Goal: Task Accomplishment & Management: Use online tool/utility

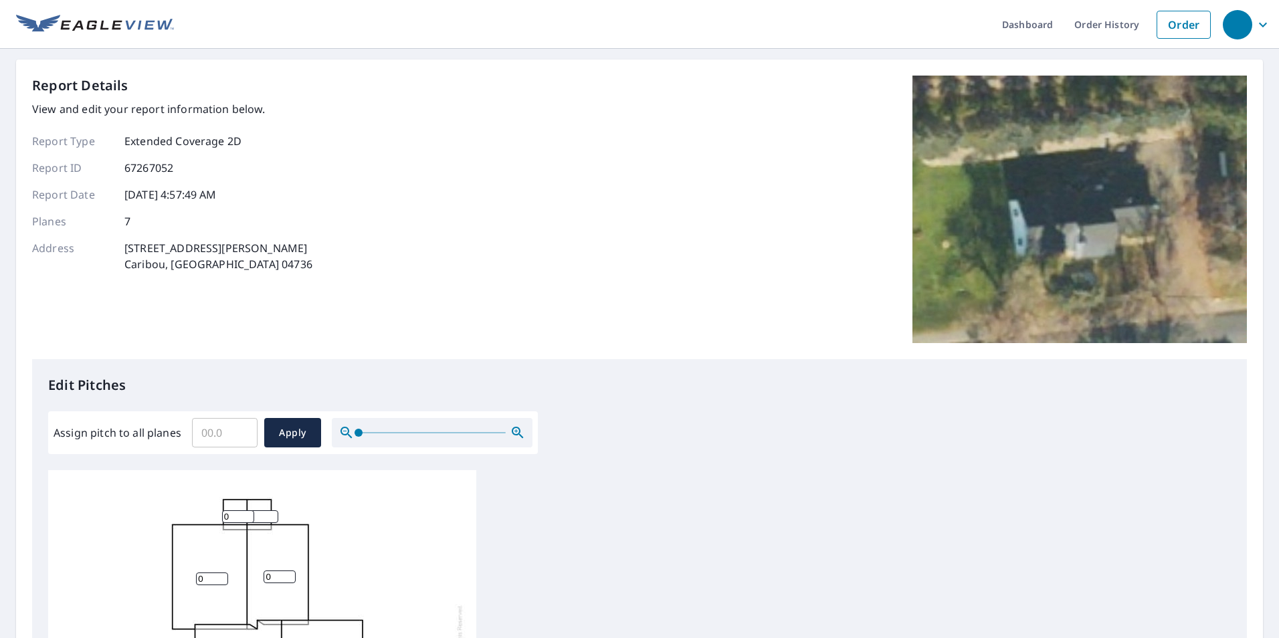
click at [241, 443] on input "Assign pitch to all planes" at bounding box center [225, 432] width 66 height 37
type input "6"
click at [301, 432] on span "Apply" at bounding box center [292, 433] width 35 height 17
type input "6"
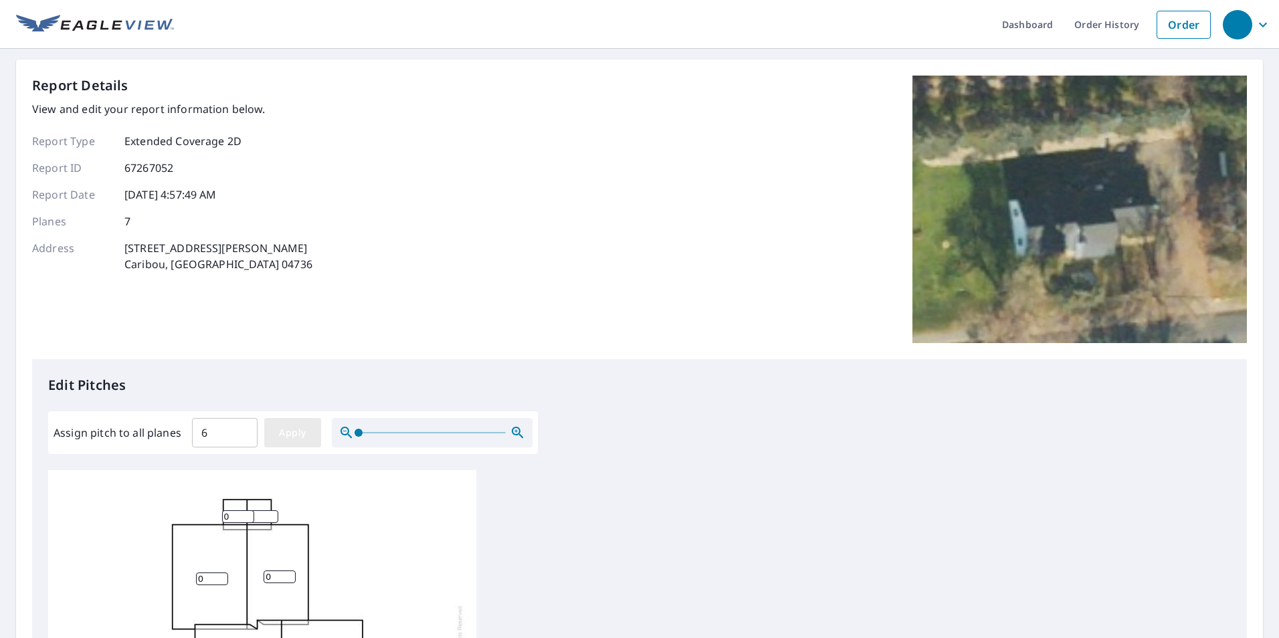
type input "6"
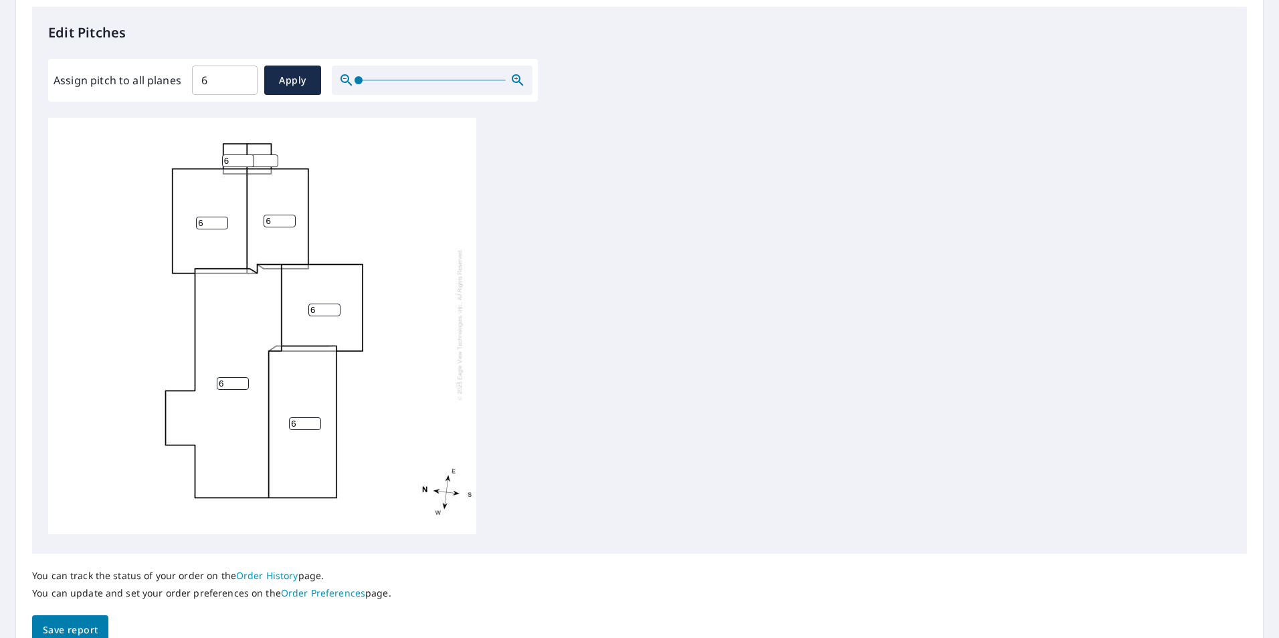
scroll to position [421, 0]
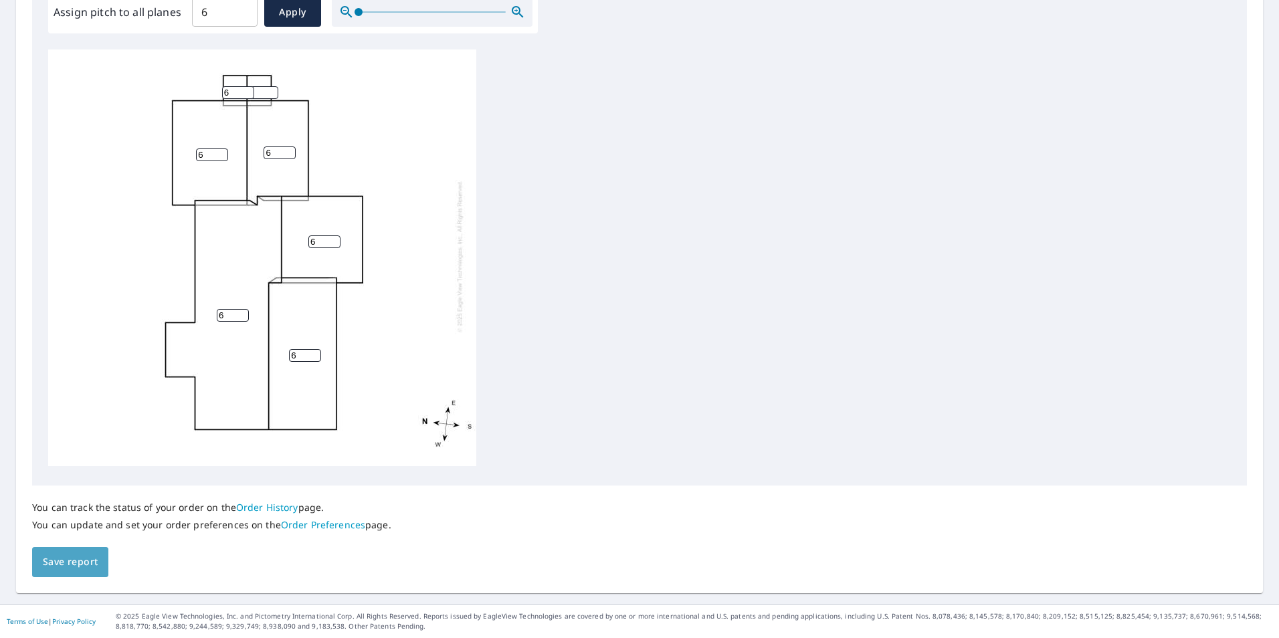
click at [84, 563] on span "Save report" at bounding box center [70, 562] width 55 height 17
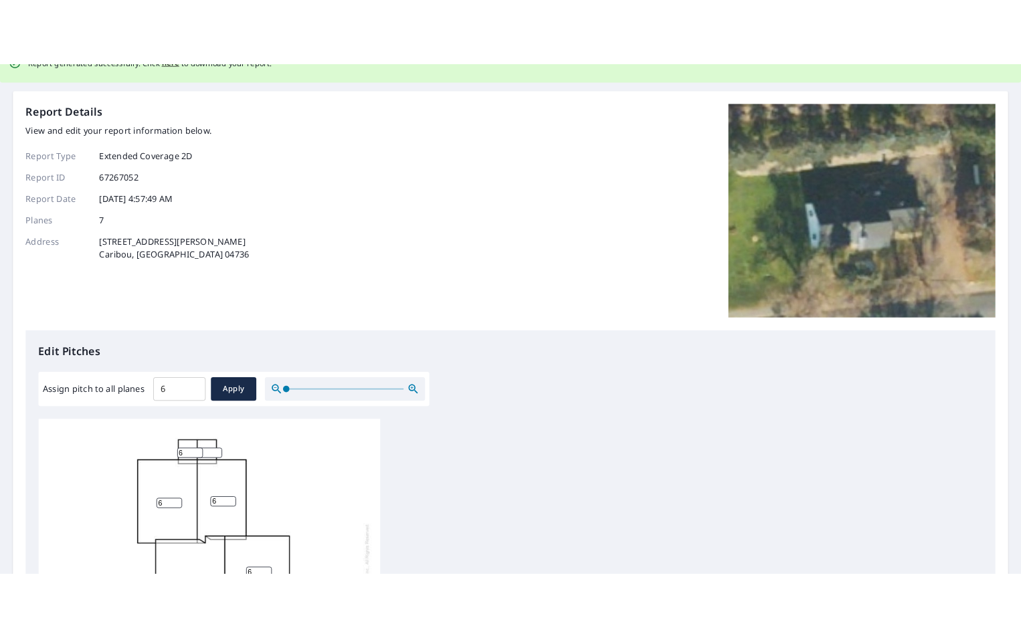
scroll to position [0, 0]
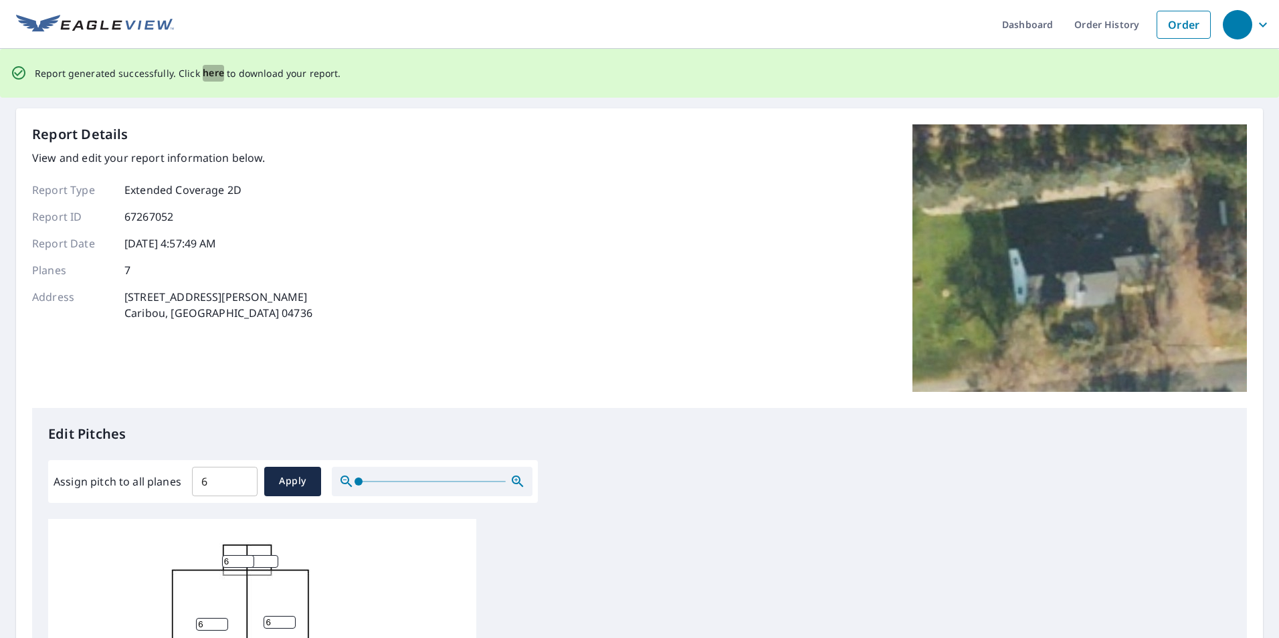
click at [208, 67] on span "here" at bounding box center [214, 73] width 22 height 17
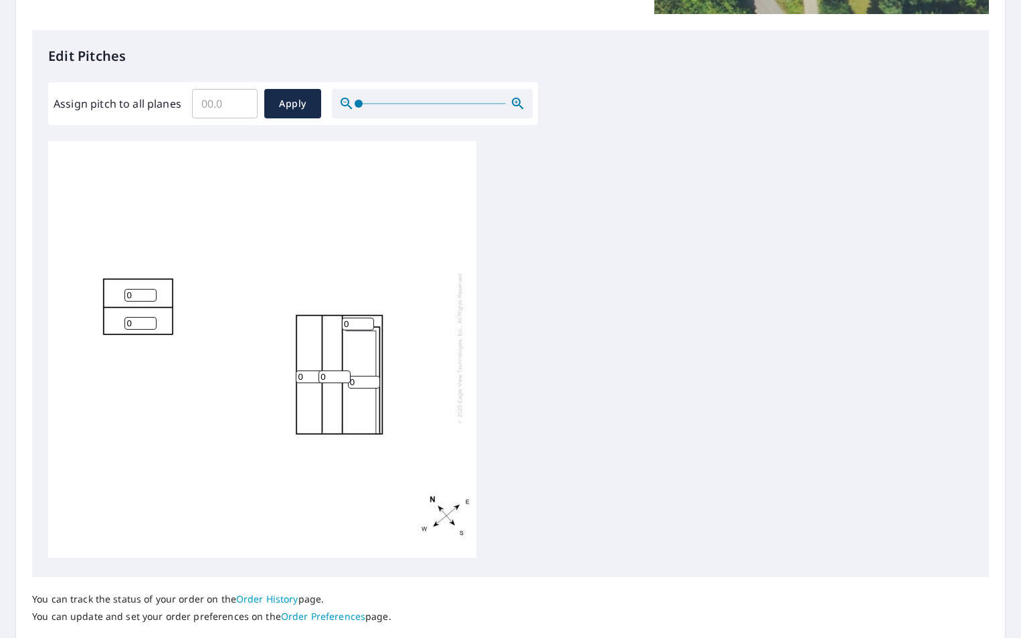
scroll to position [335, 0]
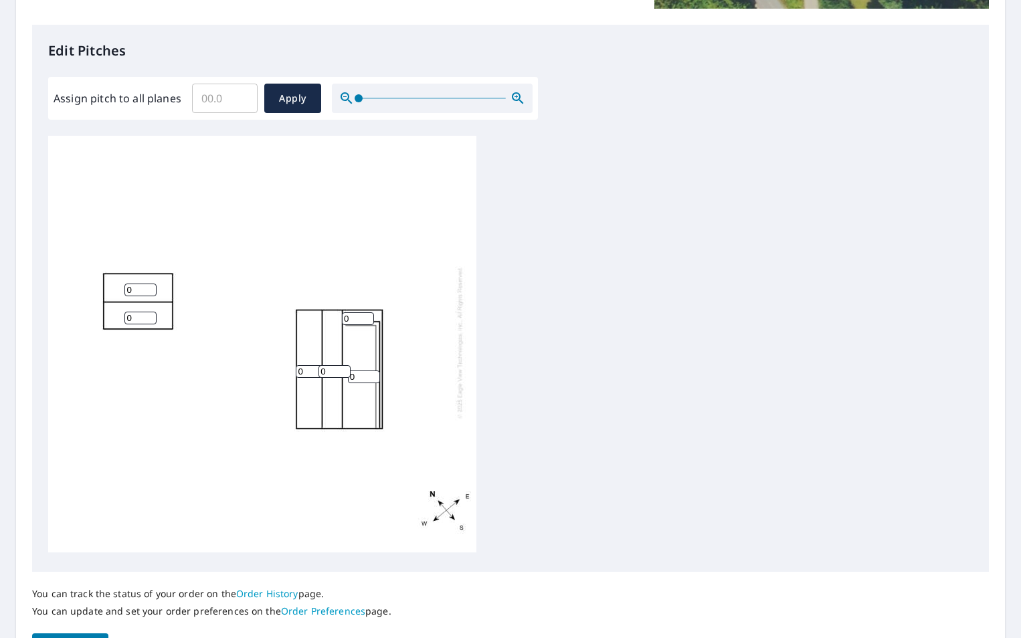
drag, startPoint x: 305, startPoint y: 363, endPoint x: 274, endPoint y: 365, distance: 30.8
click at [274, 365] on div "0 0 0 0 0 0" at bounding box center [262, 342] width 428 height 420
type input "6"
drag, startPoint x: 328, startPoint y: 361, endPoint x: 310, endPoint y: 363, distance: 17.5
click at [310, 363] on div "0 6 0 0 0 0" at bounding box center [262, 342] width 428 height 420
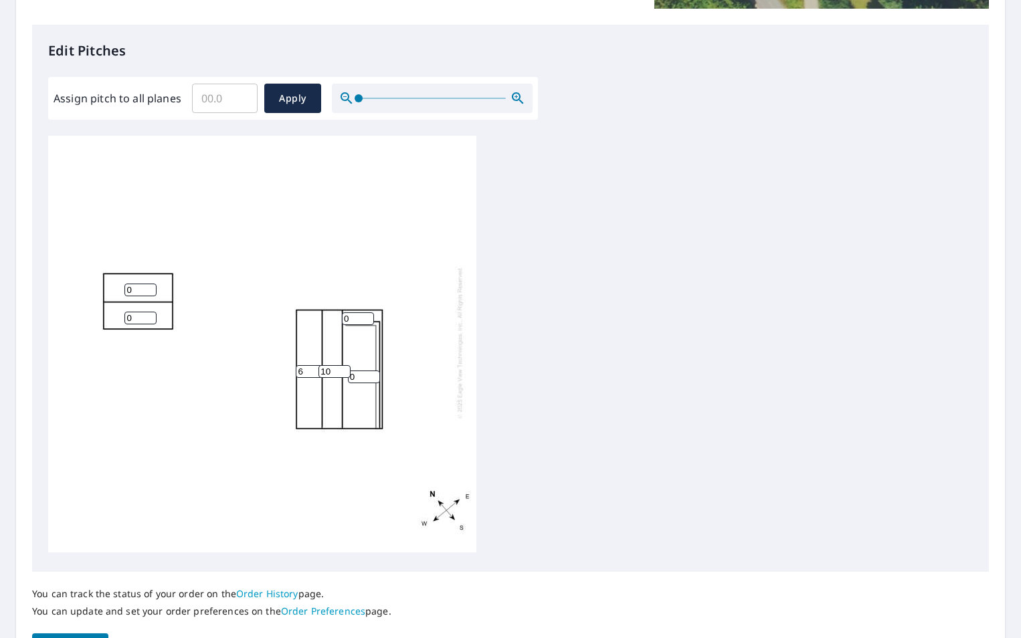
type input "10"
drag, startPoint x: 358, startPoint y: 368, endPoint x: 341, endPoint y: 371, distance: 17.6
click at [341, 371] on div "0 6 10 0 0 0" at bounding box center [262, 342] width 428 height 420
type input "10"
drag, startPoint x: 355, startPoint y: 309, endPoint x: 325, endPoint y: 311, distance: 30.2
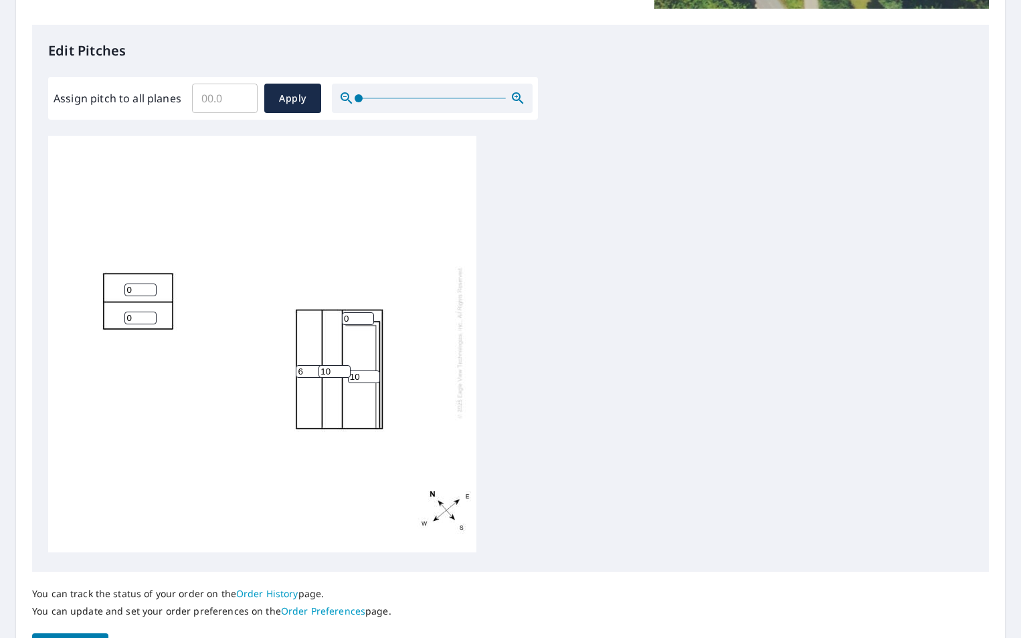
click at [325, 311] on div "10 6 10 0 0 0" at bounding box center [262, 342] width 428 height 420
type input "10"
drag, startPoint x: 136, startPoint y: 281, endPoint x: 92, endPoint y: 290, distance: 45.7
click at [88, 290] on div "10 6 10 0 0 10" at bounding box center [262, 342] width 428 height 420
type input "4"
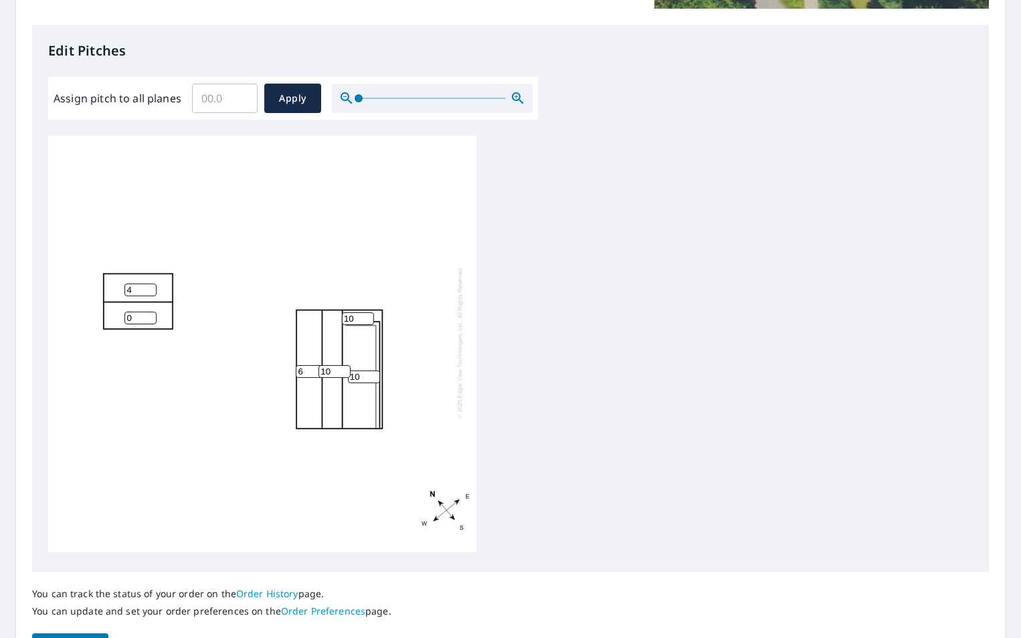
drag, startPoint x: 136, startPoint y: 307, endPoint x: 67, endPoint y: 317, distance: 69.6
click at [68, 316] on div "10 6 10 4 0 10" at bounding box center [262, 342] width 428 height 420
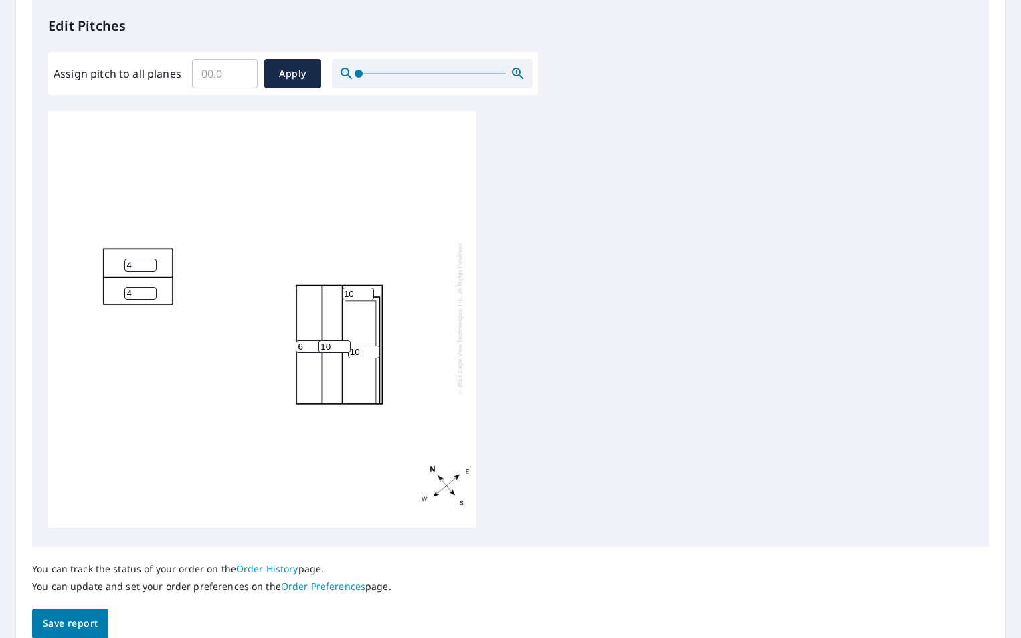
scroll to position [401, 0]
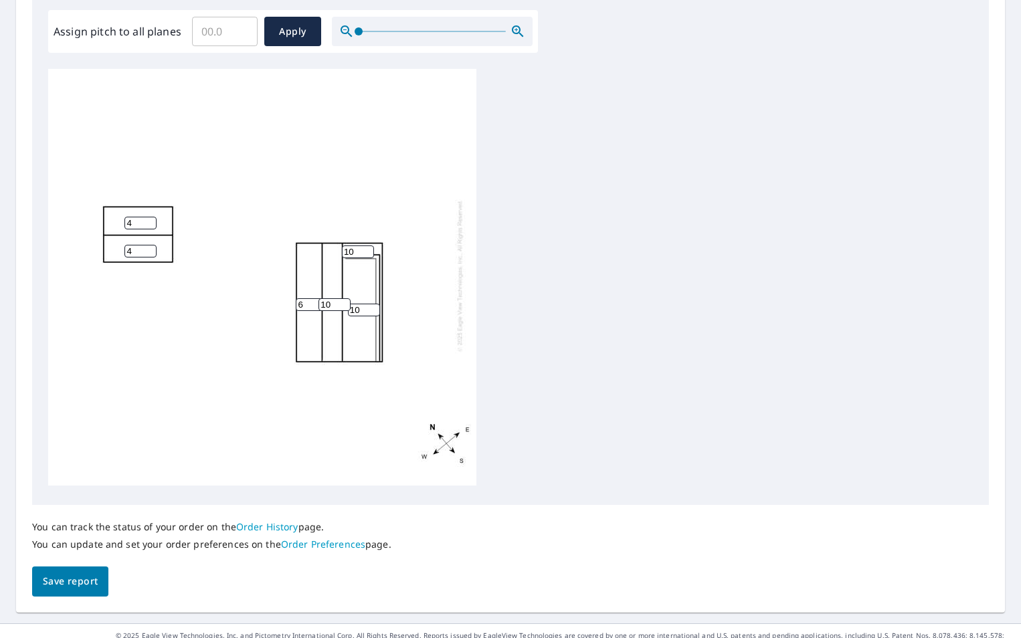
type input "4"
click at [376, 261] on div "10 6 10 4 4 10" at bounding box center [262, 276] width 428 height 420
click at [381, 262] on div "10 6 10 4 4 10" at bounding box center [262, 276] width 428 height 420
click at [379, 262] on div "10 6 10 4 4 10" at bounding box center [262, 276] width 428 height 420
click at [377, 264] on div "10 6 10 4 4 10" at bounding box center [262, 276] width 428 height 420
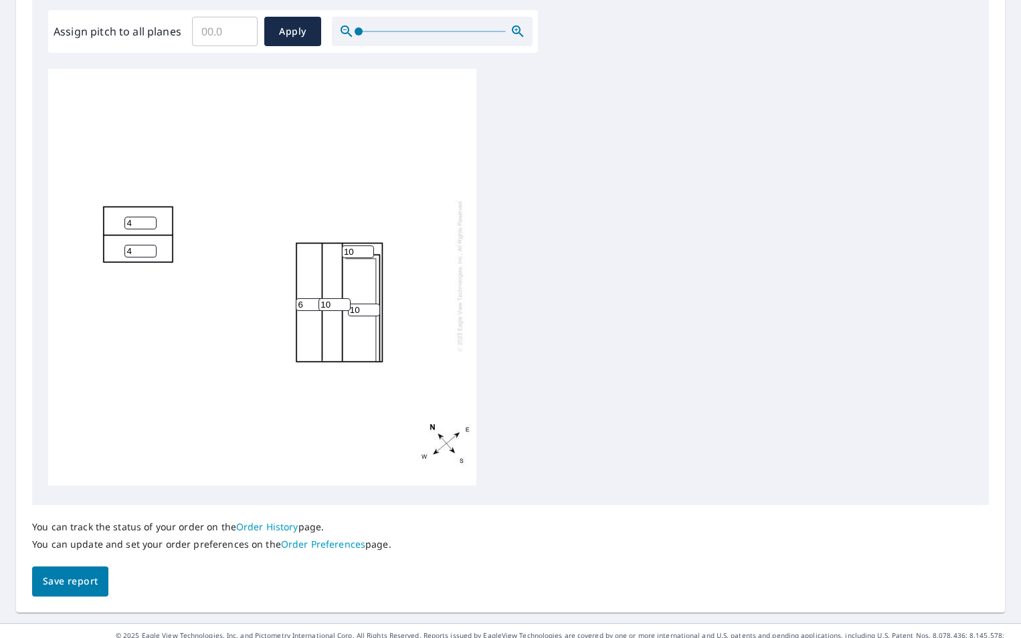
click at [377, 264] on div "10 6 10 4 4 10" at bounding box center [262, 276] width 428 height 420
click at [82, 583] on span "Save report" at bounding box center [70, 581] width 55 height 17
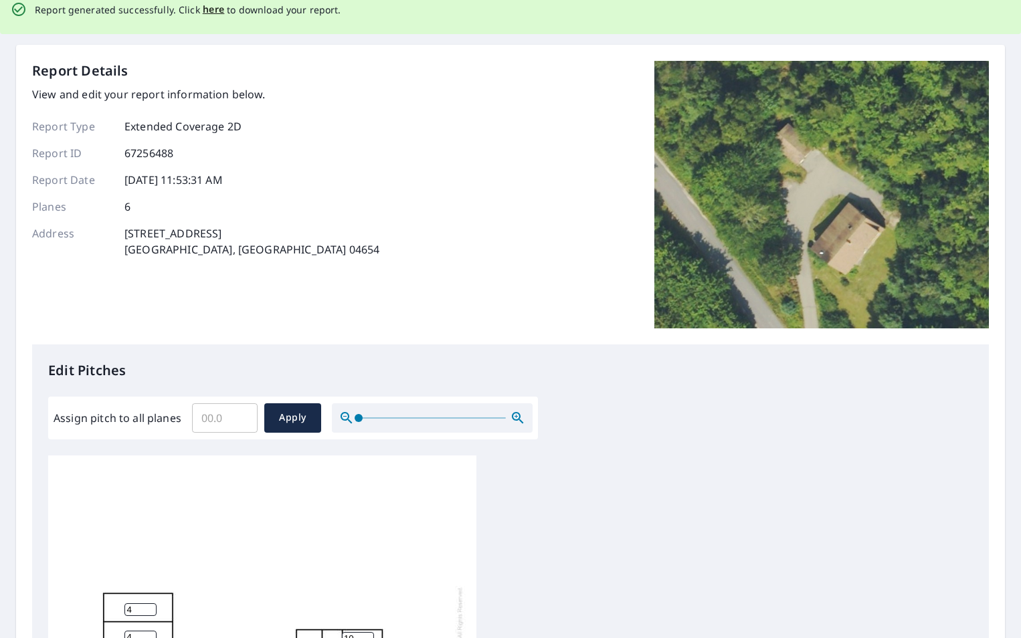
scroll to position [0, 0]
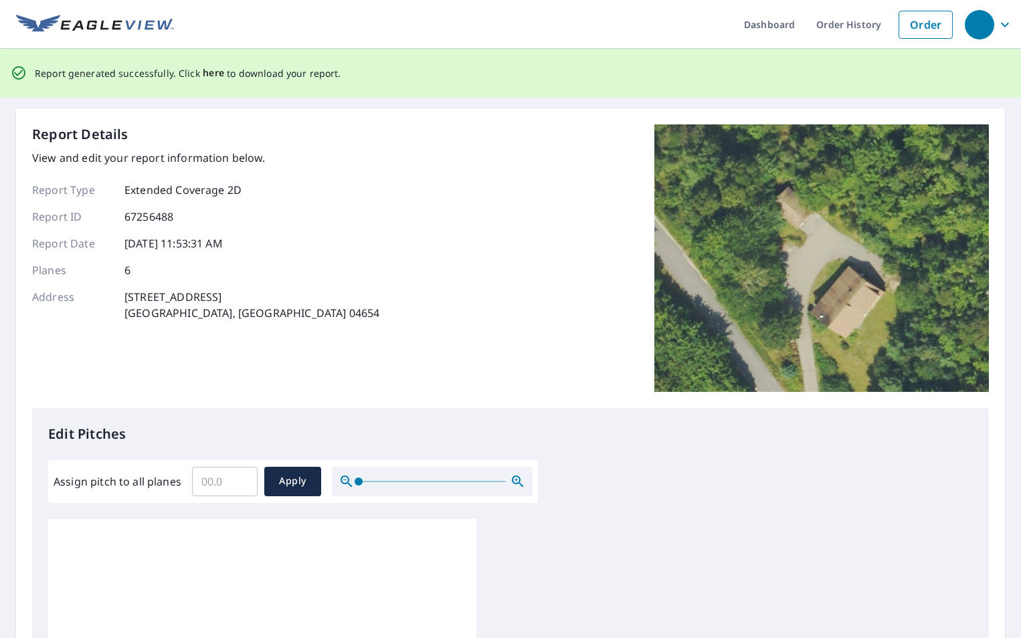
click at [207, 73] on span "here" at bounding box center [214, 73] width 22 height 17
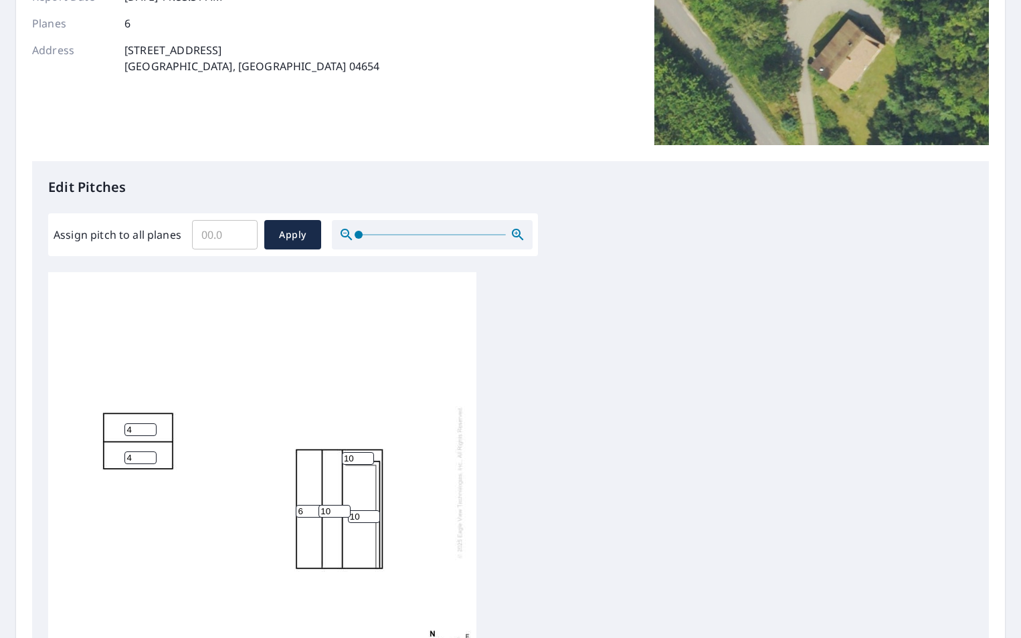
scroll to position [335, 0]
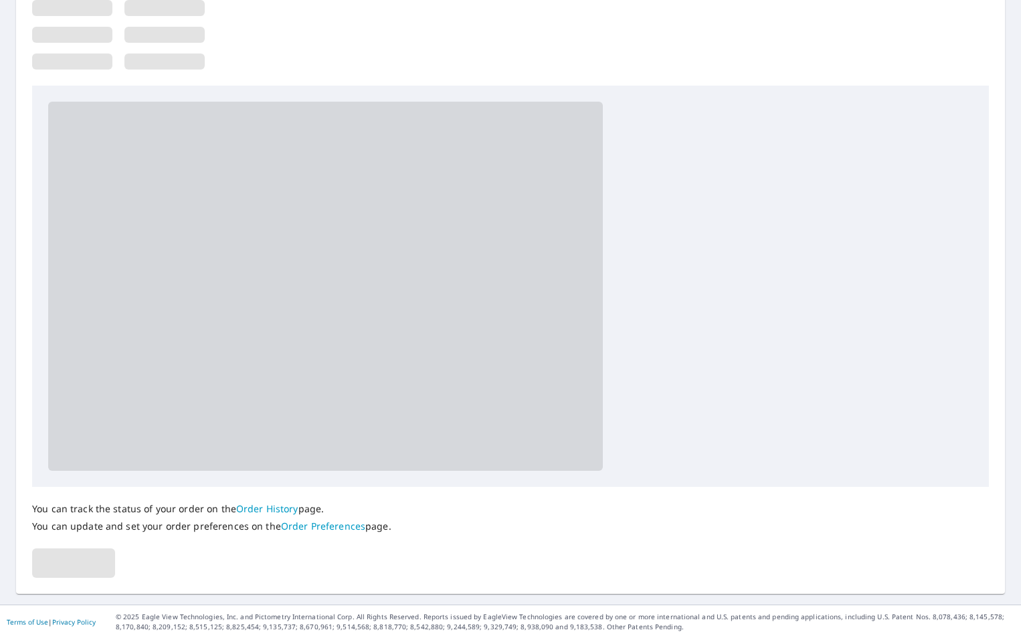
scroll to position [421, 0]
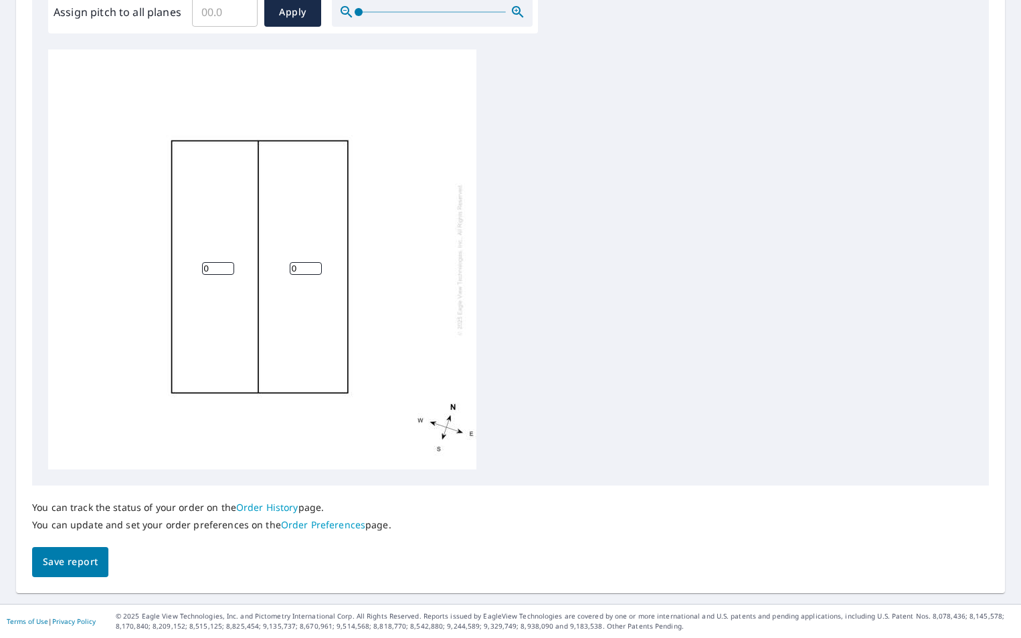
drag, startPoint x: 304, startPoint y: 268, endPoint x: 237, endPoint y: 274, distance: 67.8
click at [237, 274] on div "0 0" at bounding box center [262, 260] width 428 height 420
type input "5"
click at [202, 271] on input "1" at bounding box center [218, 268] width 32 height 13
drag, startPoint x: 217, startPoint y: 271, endPoint x: 172, endPoint y: 272, distance: 45.5
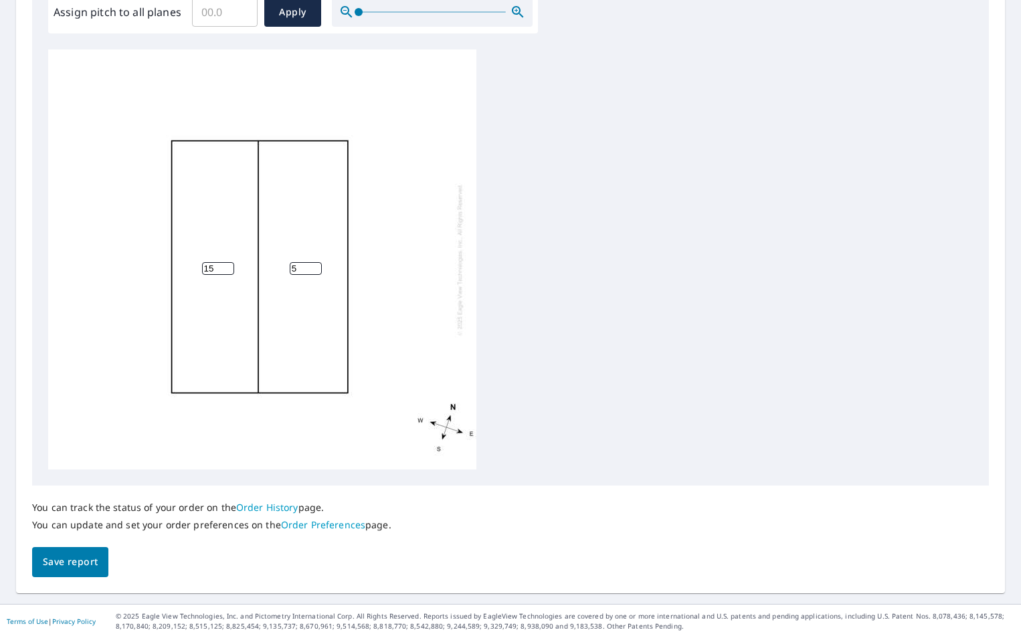
click at [172, 272] on div "5 15" at bounding box center [262, 260] width 428 height 420
type input "5"
click at [80, 555] on span "Save report" at bounding box center [70, 562] width 55 height 17
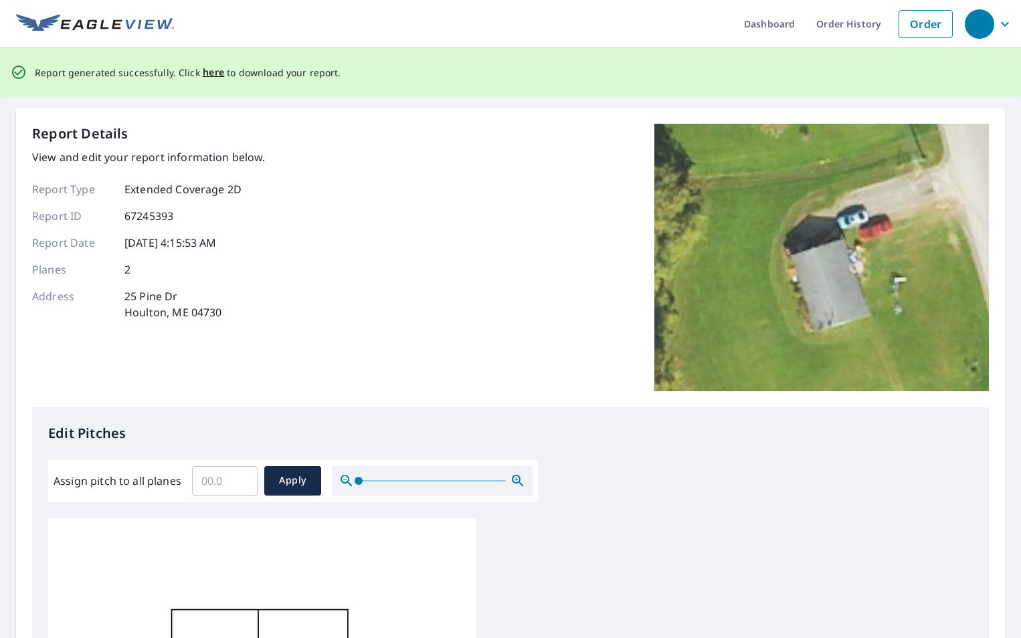
scroll to position [0, 0]
click at [209, 74] on span "here" at bounding box center [214, 73] width 22 height 17
